Goal: Information Seeking & Learning: Find specific fact

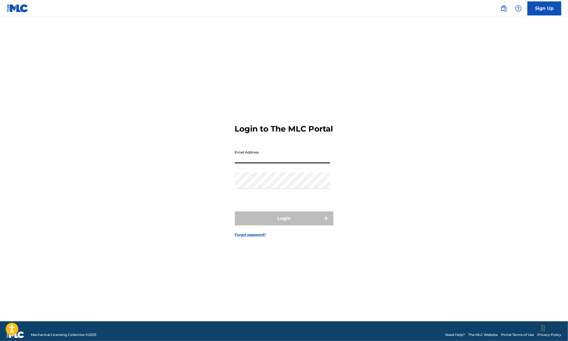
click at [243, 162] on input "Email Address" at bounding box center [282, 156] width 95 height 16
click at [242, 164] on input "Email Address" at bounding box center [282, 156] width 95 height 16
type input "AmeliaRobitaille"
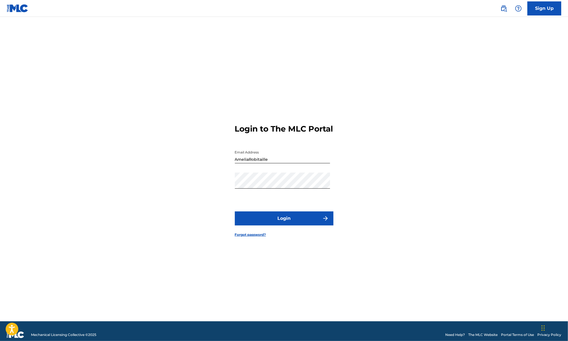
click at [276, 223] on button "Login" at bounding box center [284, 219] width 99 height 14
drag, startPoint x: 277, startPoint y: 166, endPoint x: 222, endPoint y: 166, distance: 54.9
click at [222, 166] on div "Login to The MLC Portal Email Address AmeliaRobitaille Password Login Forgot pa…" at bounding box center [284, 176] width 394 height 291
type input "[PERSON_NAME][EMAIL_ADDRESS][DOMAIN_NAME]"
click at [292, 224] on button "Login" at bounding box center [284, 219] width 99 height 14
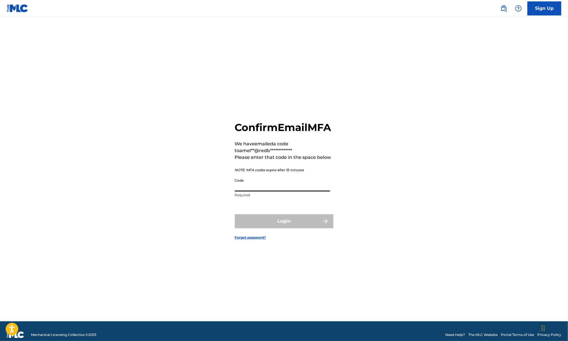
click at [263, 192] on input "Code" at bounding box center [282, 184] width 95 height 16
paste input "355380"
type input "355380"
click at [280, 229] on button "Login" at bounding box center [284, 222] width 99 height 14
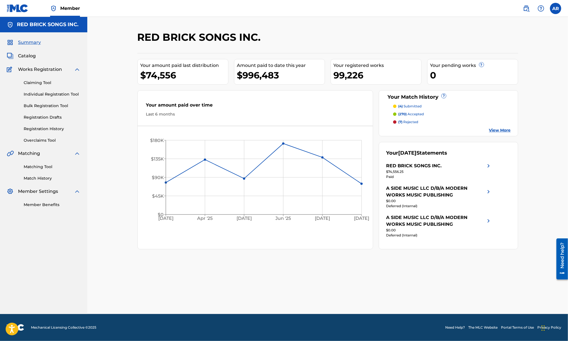
click at [22, 55] on span "Catalog" at bounding box center [27, 56] width 18 height 7
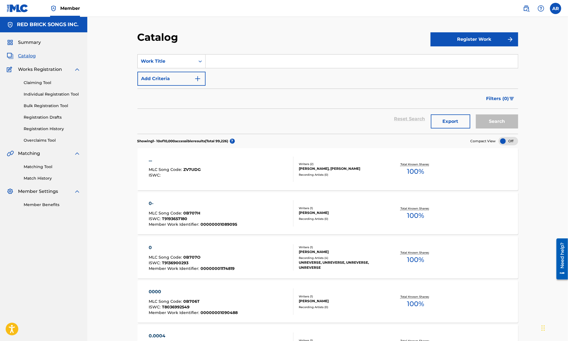
click at [171, 78] on button "Add Criteria" at bounding box center [171, 79] width 68 height 14
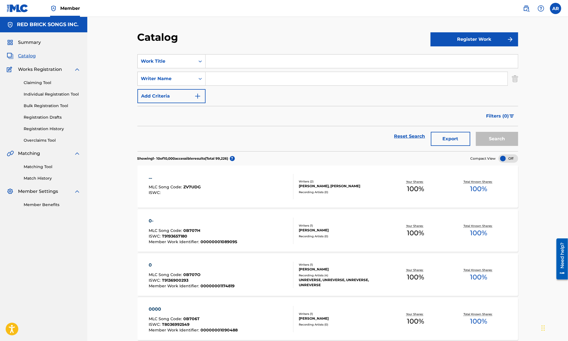
click at [171, 78] on div "Writer Name" at bounding box center [166, 78] width 51 height 7
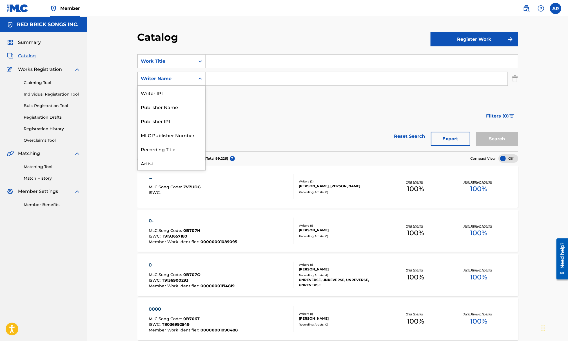
scroll to position [28, 0]
click at [172, 63] on div "Work Title" at bounding box center [166, 61] width 51 height 7
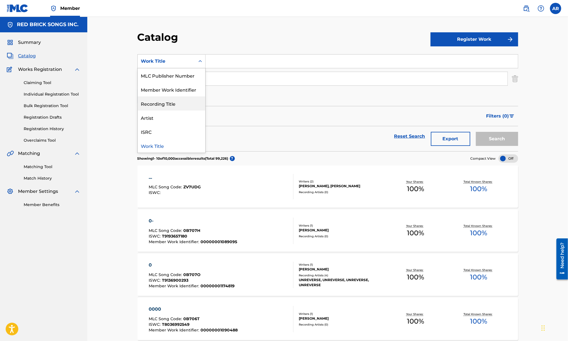
scroll to position [0, 0]
click at [168, 118] on div "Publisher Name" at bounding box center [172, 118] width 68 height 14
click at [233, 59] on input "Search Form" at bounding box center [362, 62] width 312 height 14
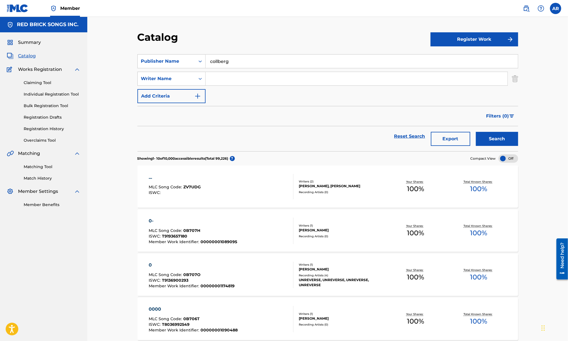
click at [476, 132] on button "Search" at bounding box center [497, 139] width 42 height 14
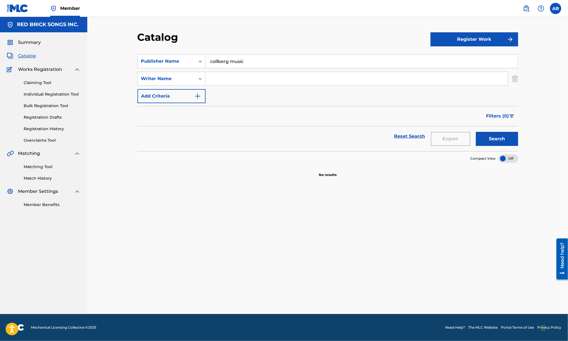
type input "collberg music"
click at [476, 132] on button "Search" at bounding box center [497, 139] width 42 height 14
click at [497, 137] on button "Search" at bounding box center [497, 139] width 42 height 14
drag, startPoint x: 269, startPoint y: 62, endPoint x: 200, endPoint y: 61, distance: 68.4
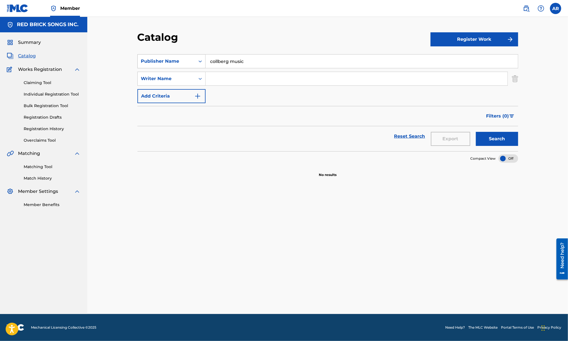
click at [200, 61] on div "SearchWithCriteria4f2d34f3-345a-4cf4-ada7-cd1659b4c795 Publisher Name collberg …" at bounding box center [327, 61] width 381 height 14
click at [217, 73] on input "Search Form" at bounding box center [357, 79] width 302 height 14
type input "[PERSON_NAME]"
click at [476, 132] on button "Search" at bounding box center [497, 139] width 42 height 14
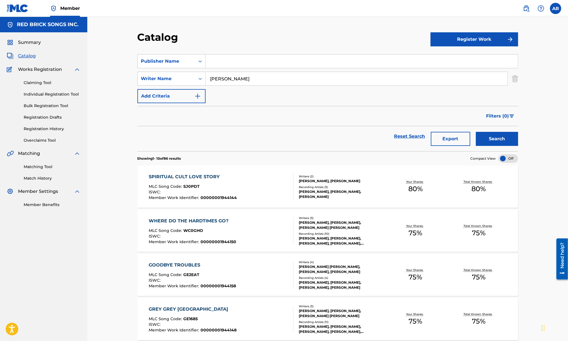
click at [267, 190] on div "SPIRITUAL CULT LOVE STORY MLC Song Code : SJ0PDT ISWC : Member Work Identifier …" at bounding box center [221, 187] width 145 height 26
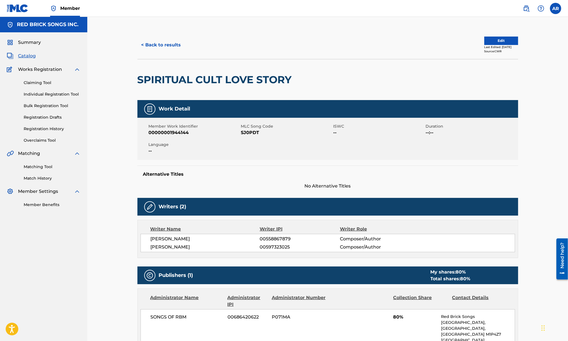
click at [224, 147] on span "Language" at bounding box center [194, 145] width 91 height 6
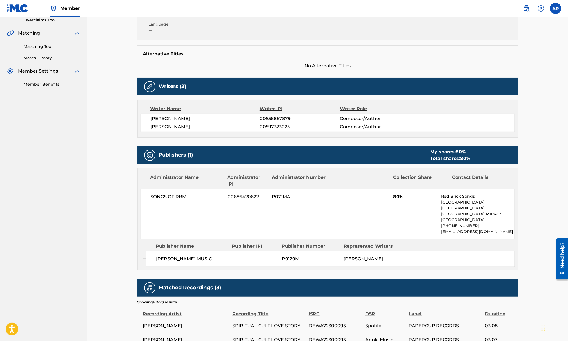
scroll to position [121, 0]
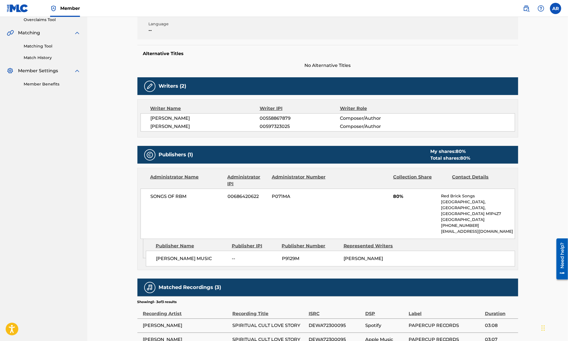
click at [160, 258] on span "[PERSON_NAME] MUSIC" at bounding box center [192, 259] width 72 height 7
copy div "[PERSON_NAME] MUSIC"
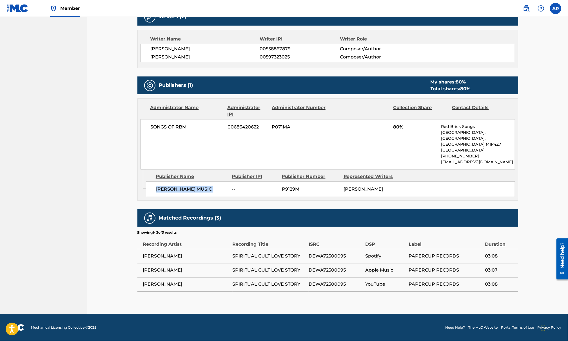
scroll to position [0, 0]
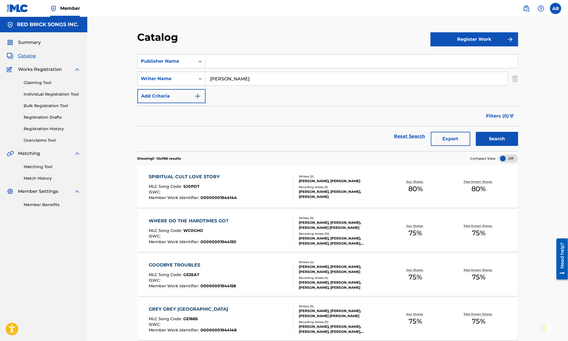
click at [250, 60] on input "Search Form" at bounding box center [362, 62] width 312 height 14
paste input "[PERSON_NAME] MUSIC"
type input "[PERSON_NAME] MUSIC"
drag, startPoint x: 258, startPoint y: 82, endPoint x: 191, endPoint y: 77, distance: 67.2
click at [191, 77] on div "SearchWithCriteria3e8bd876-0275-4708-9827-a6e08279be8a Writer Name [PERSON_NAME]" at bounding box center [327, 79] width 381 height 14
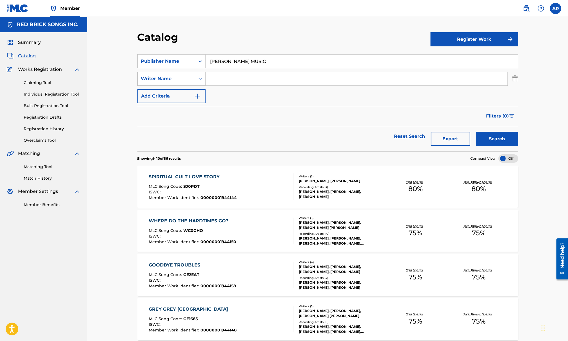
click at [476, 132] on button "Search" at bounding box center [497, 139] width 42 height 14
drag, startPoint x: 264, startPoint y: 61, endPoint x: 184, endPoint y: 59, distance: 79.7
click at [184, 59] on div "SearchWithCriteria4f2d34f3-345a-4cf4-ada7-cd1659b4c795 Publisher Name [PERSON_N…" at bounding box center [327, 61] width 381 height 14
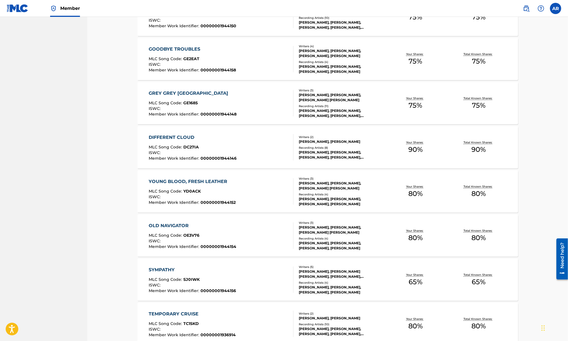
scroll to position [320, 0]
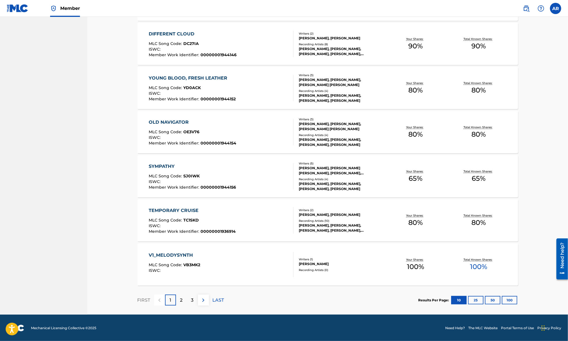
click at [233, 169] on div "SYMPATHY MLC Song Code : SJ0IWK ISWC : Member Work Identifier : 00000001944156" at bounding box center [192, 176] width 87 height 26
